Goal: Use online tool/utility: Utilize a website feature to perform a specific function

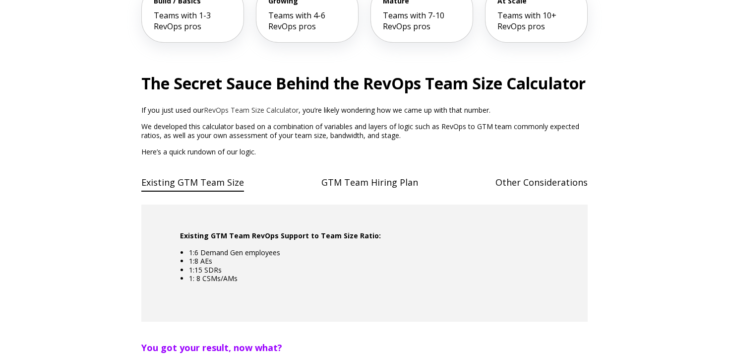
scroll to position [365, 0]
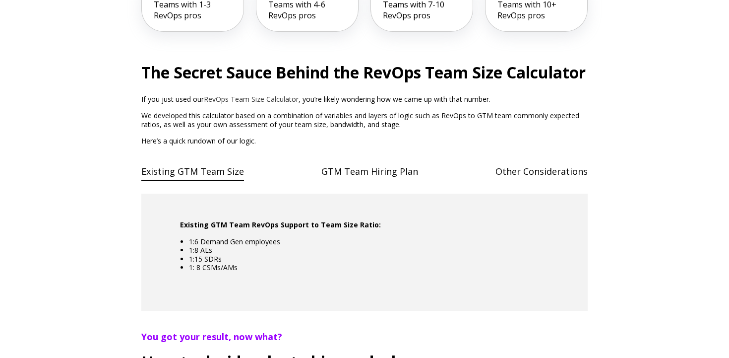
click at [373, 182] on h4 "GTM Team Hiring Plan" at bounding box center [370, 171] width 97 height 20
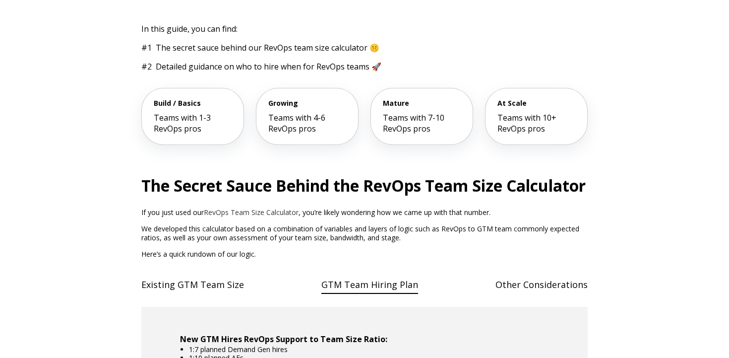
scroll to position [223, 0]
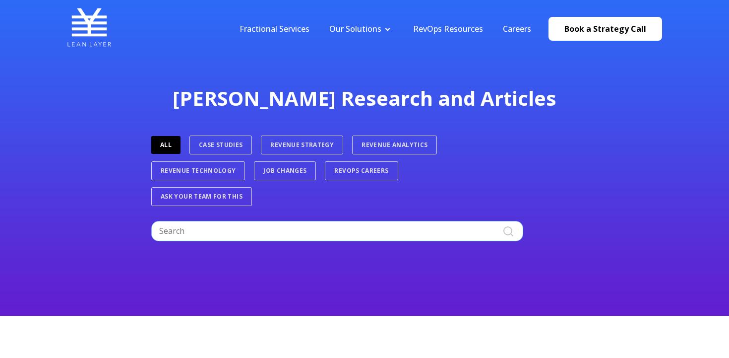
click at [299, 229] on input "Search" at bounding box center [337, 231] width 372 height 20
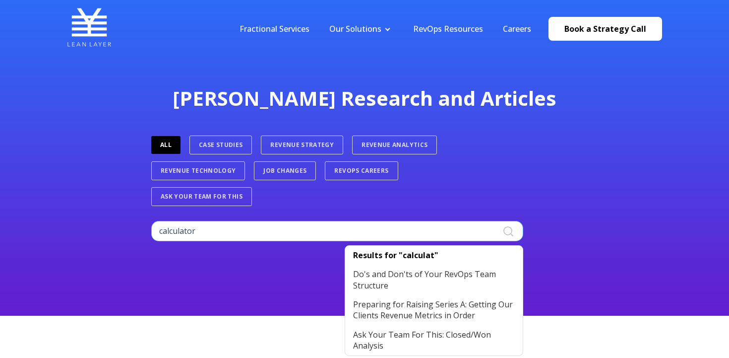
type input "calculator"
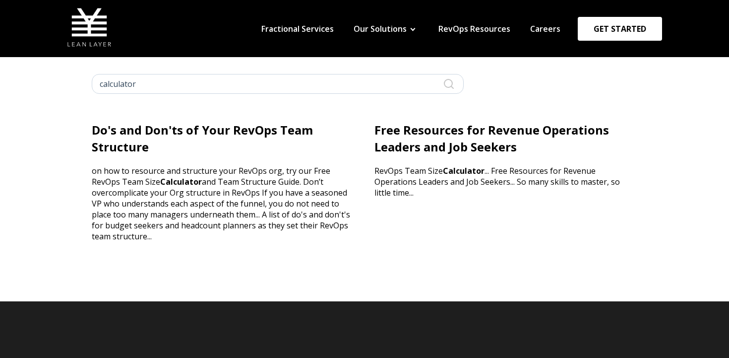
scroll to position [24, 0]
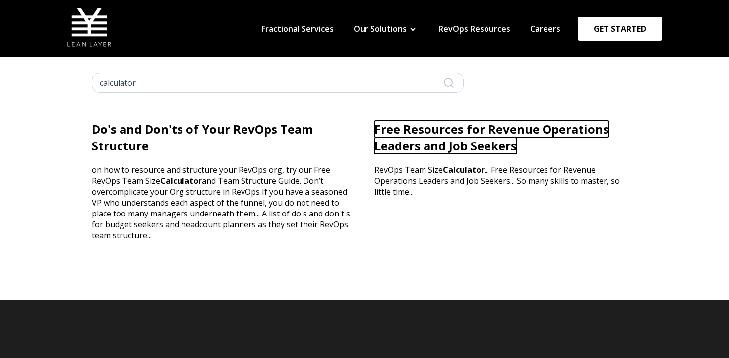
click at [404, 126] on link "Free Resources for Revenue Operations Leaders and Job Seekers" at bounding box center [492, 137] width 235 height 33
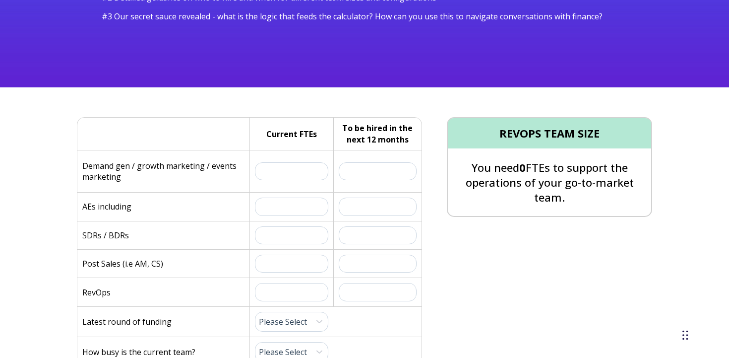
scroll to position [194, 0]
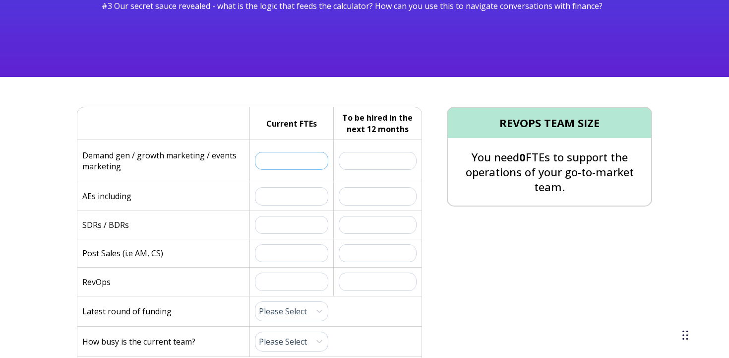
click at [272, 161] on input "text" at bounding box center [291, 161] width 73 height 18
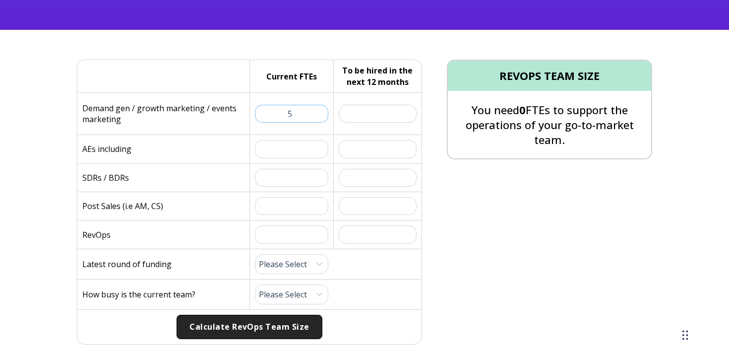
type input "5"
type input "4"
click at [374, 118] on input "text" at bounding box center [378, 114] width 78 height 18
type input "3"
click at [288, 151] on input "text" at bounding box center [291, 149] width 73 height 18
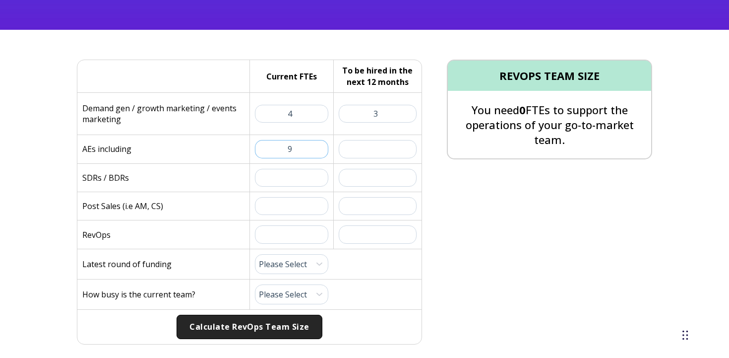
type input "9"
click at [362, 150] on input "text" at bounding box center [378, 149] width 78 height 18
click at [319, 153] on input "9" at bounding box center [291, 149] width 73 height 18
type input "1"
type input "11"
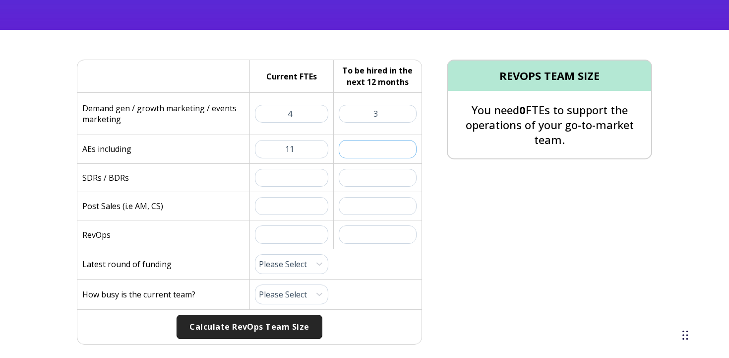
click at [352, 148] on input "text" at bounding box center [378, 149] width 78 height 18
type input "39"
click at [282, 175] on input "text" at bounding box center [291, 178] width 73 height 18
type input "8"
click at [359, 183] on input "text" at bounding box center [378, 178] width 78 height 18
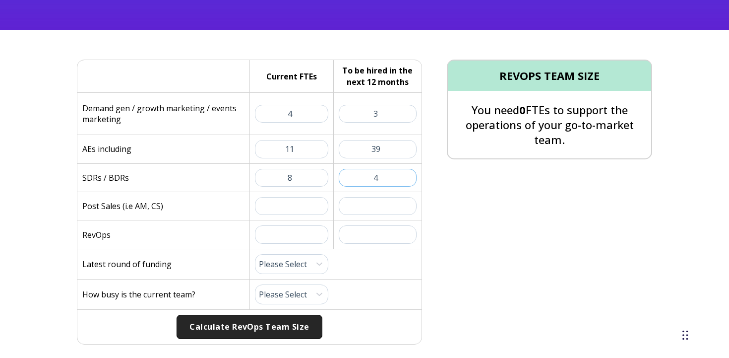
type input "4"
click at [298, 214] on input "text" at bounding box center [291, 206] width 73 height 18
type input "11"
click at [355, 203] on input "text" at bounding box center [378, 206] width 78 height 18
type input "7"
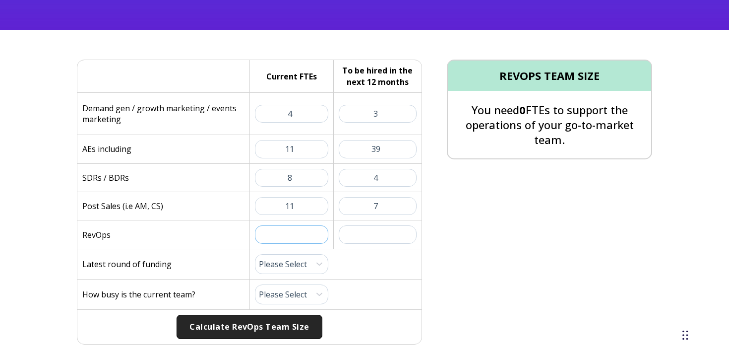
click at [310, 239] on input "text" at bounding box center [291, 234] width 73 height 18
type input "1.5"
click at [316, 262] on select "Please Select Pre-Seed Seed Series A Series B Series C Late Stage" at bounding box center [291, 264] width 73 height 20
select select "series-b"
click at [255, 254] on select "Please Select Pre-Seed Seed Series A Series B Series C Late Stage" at bounding box center [291, 264] width 73 height 20
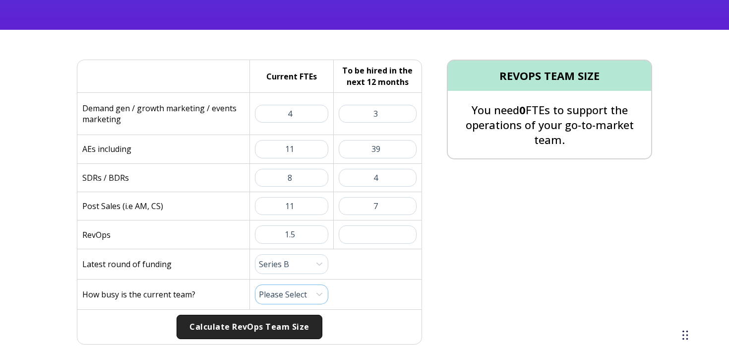
click at [299, 290] on select "Please Select 1 (Plenty of Bandwidth) 2 3 4 5 6 7 8 9 10 (Totally Underwater)" at bounding box center [291, 294] width 73 height 20
select select "10"
click at [255, 284] on select "Please Select 1 (Plenty of Bandwidth) 2 3 4 5 6 7 8 9 10 (Totally Underwater)" at bounding box center [291, 294] width 73 height 20
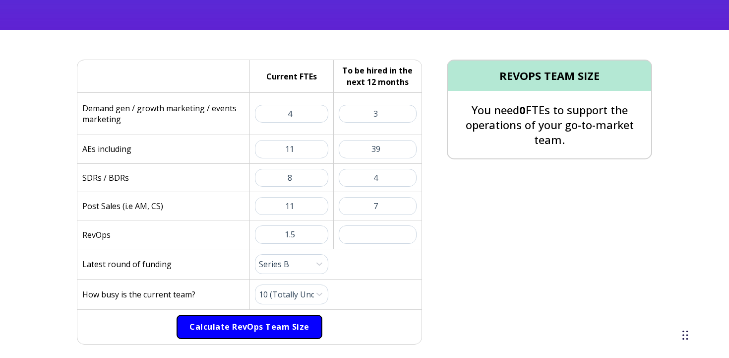
click at [264, 325] on button "Calculate RevOps Team Size" at bounding box center [249, 327] width 145 height 25
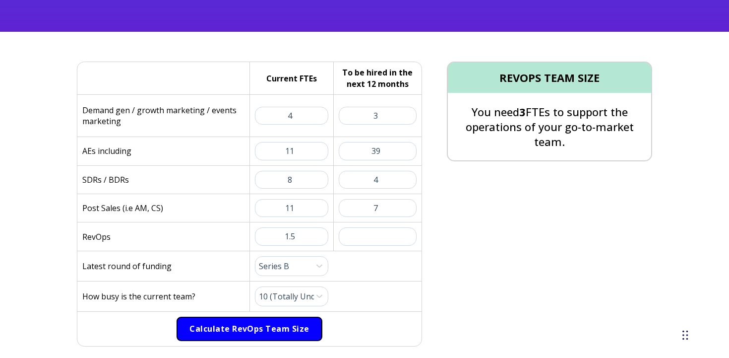
scroll to position [240, 0]
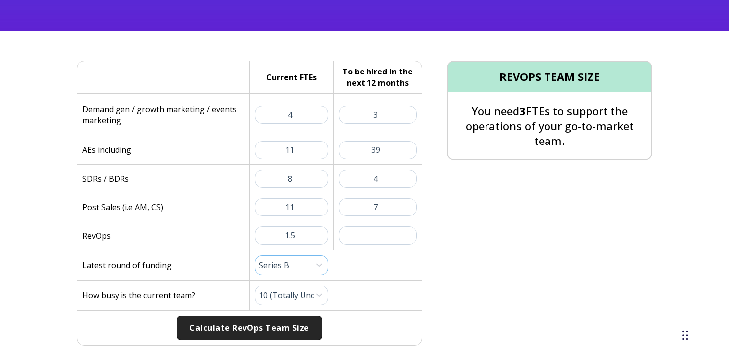
click at [290, 270] on select "Please Select Pre-Seed Seed Series A Series B Series C Late Stage" at bounding box center [291, 265] width 73 height 20
click at [255, 255] on select "Please Select Pre-Seed Seed Series A Series B Series C Late Stage" at bounding box center [291, 265] width 73 height 20
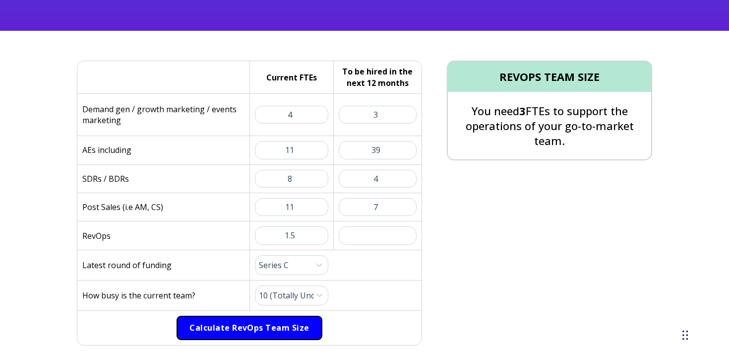
click at [275, 321] on button "Calculate RevOps Team Size" at bounding box center [249, 328] width 145 height 25
click at [272, 321] on button "Calculate RevOps Team Size" at bounding box center [249, 328] width 145 height 25
click at [255, 321] on button "Calculate RevOps Team Size" at bounding box center [249, 328] width 145 height 25
click at [248, 328] on button "Calculate RevOps Team Size" at bounding box center [249, 328] width 145 height 25
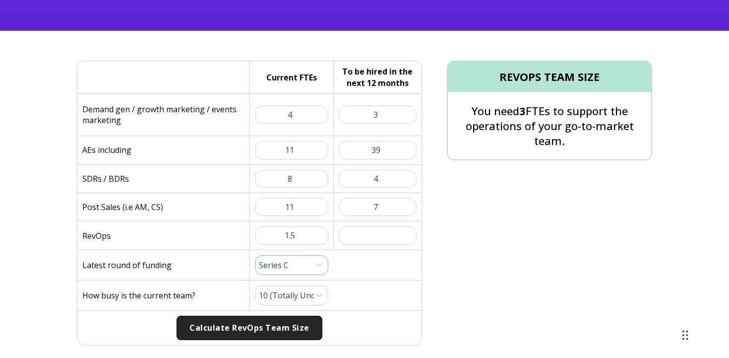
click at [296, 265] on select "Please Select Pre-Seed Seed Series A Series B Series C Late Stage" at bounding box center [291, 265] width 73 height 20
select select "series-b"
click at [255, 255] on select "Please Select Pre-Seed Seed Series A Series B Series C Late Stage" at bounding box center [291, 265] width 73 height 20
click at [299, 235] on input "1.5" at bounding box center [291, 235] width 73 height 18
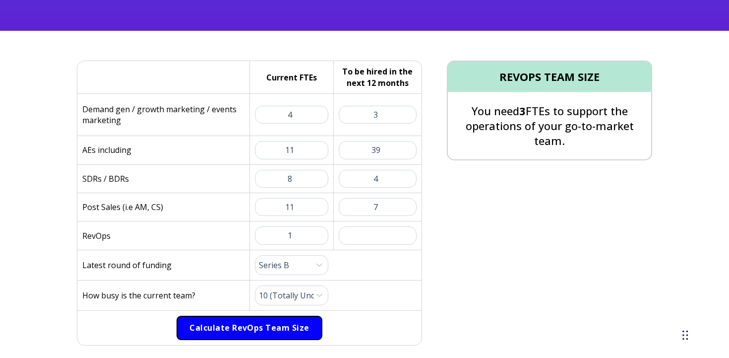
click at [267, 329] on button "Calculate RevOps Team Size" at bounding box center [249, 328] width 145 height 25
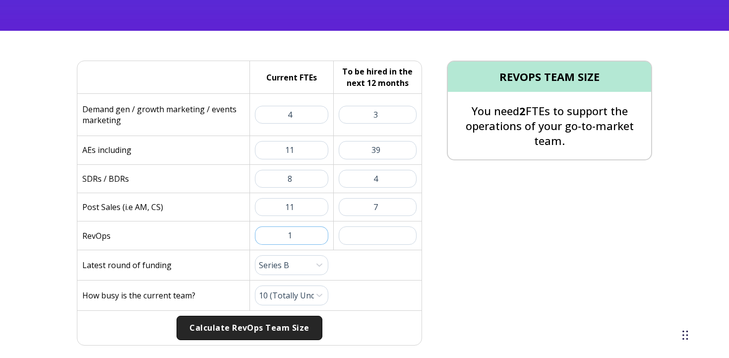
click at [306, 237] on input "1" at bounding box center [291, 235] width 73 height 18
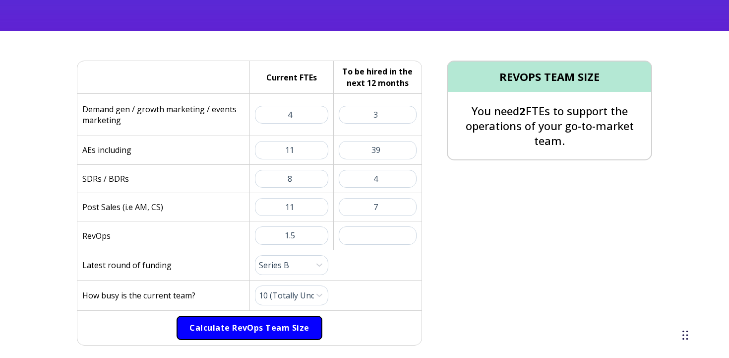
click at [284, 321] on button "Calculate RevOps Team Size" at bounding box center [249, 328] width 145 height 25
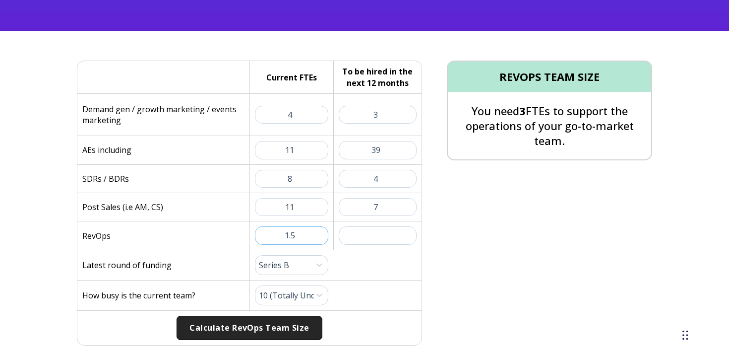
click at [308, 234] on input "1.5" at bounding box center [291, 235] width 73 height 18
type input "1"
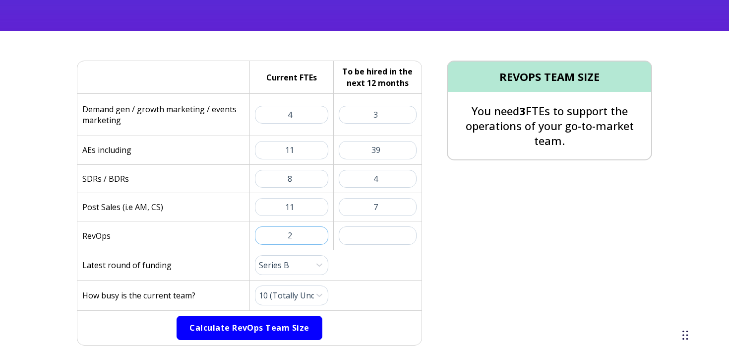
type input "2"
click at [280, 322] on button "Calculate RevOps Team Size" at bounding box center [249, 328] width 145 height 25
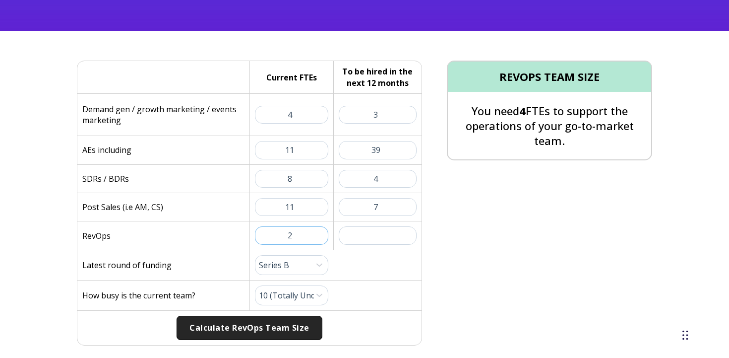
click at [303, 236] on input "2" at bounding box center [291, 235] width 73 height 18
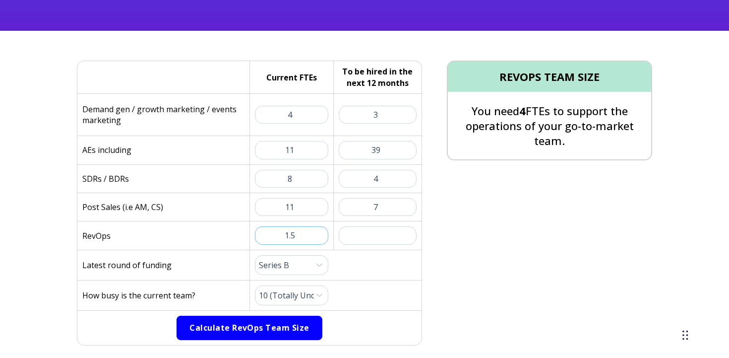
type input "1.5"
click at [283, 330] on button "Calculate RevOps Team Size" at bounding box center [249, 328] width 145 height 25
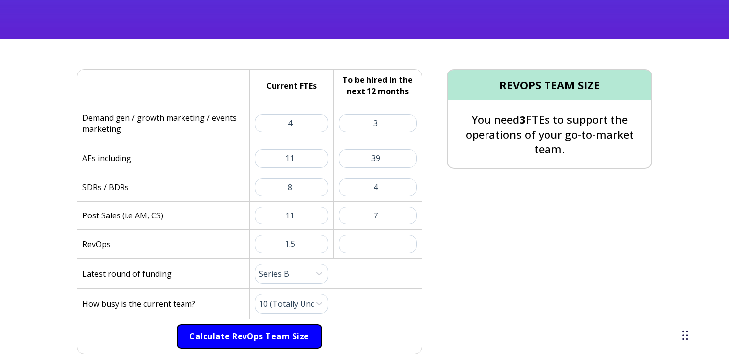
scroll to position [231, 0]
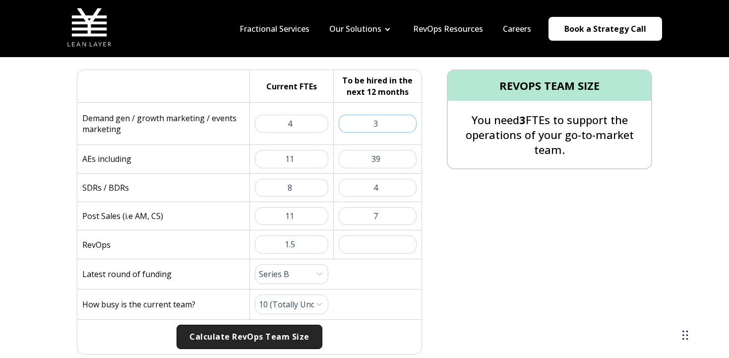
click at [382, 124] on input "3" at bounding box center [378, 124] width 78 height 18
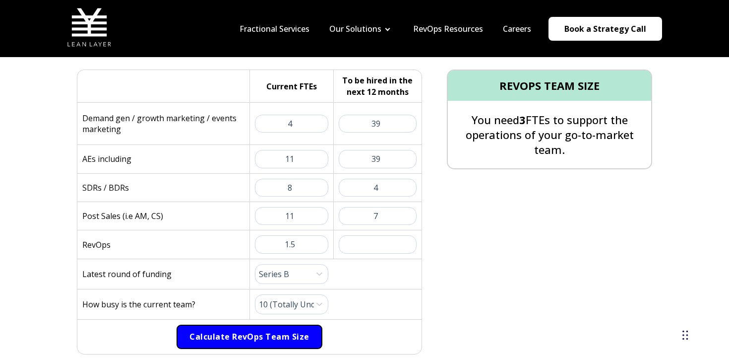
click at [290, 328] on button "Calculate RevOps Team Size" at bounding box center [249, 337] width 145 height 25
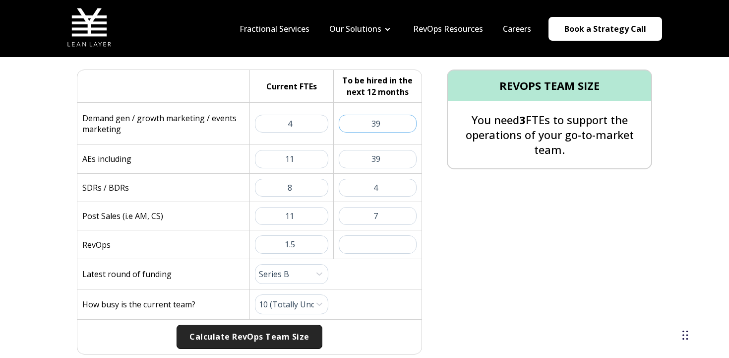
click at [394, 127] on input "39" at bounding box center [378, 124] width 78 height 18
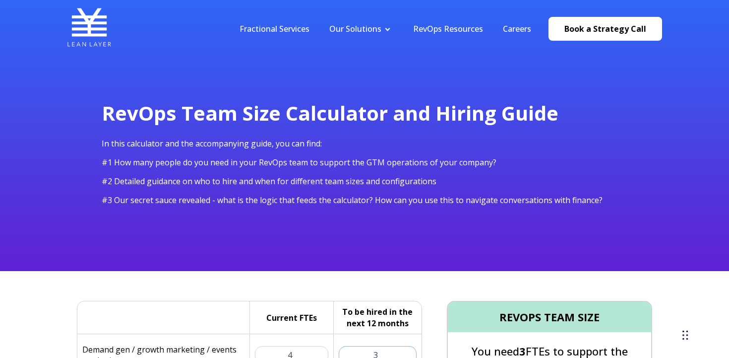
type input "3"
